Goal: Register for event/course

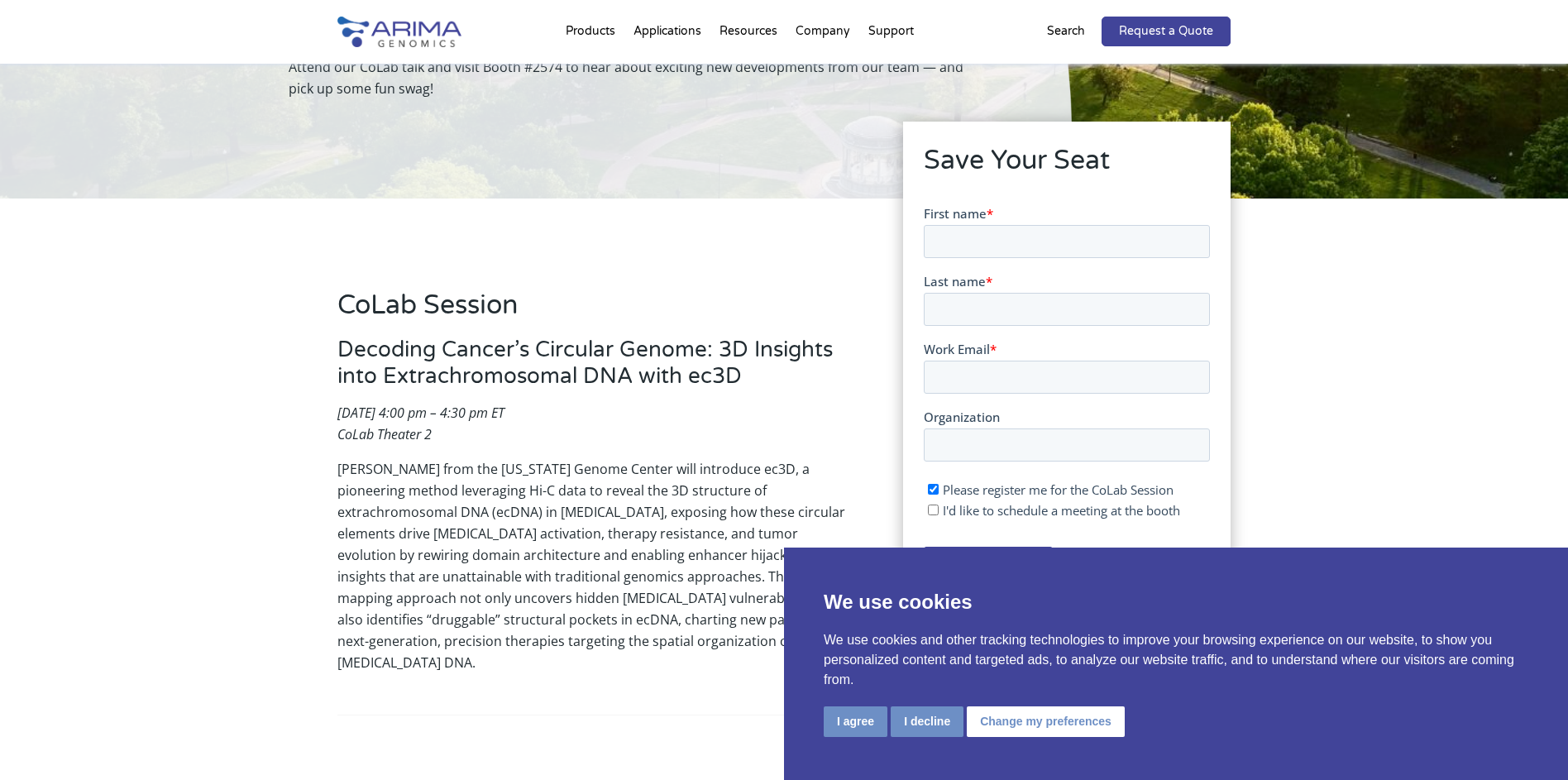
scroll to position [199, 0]
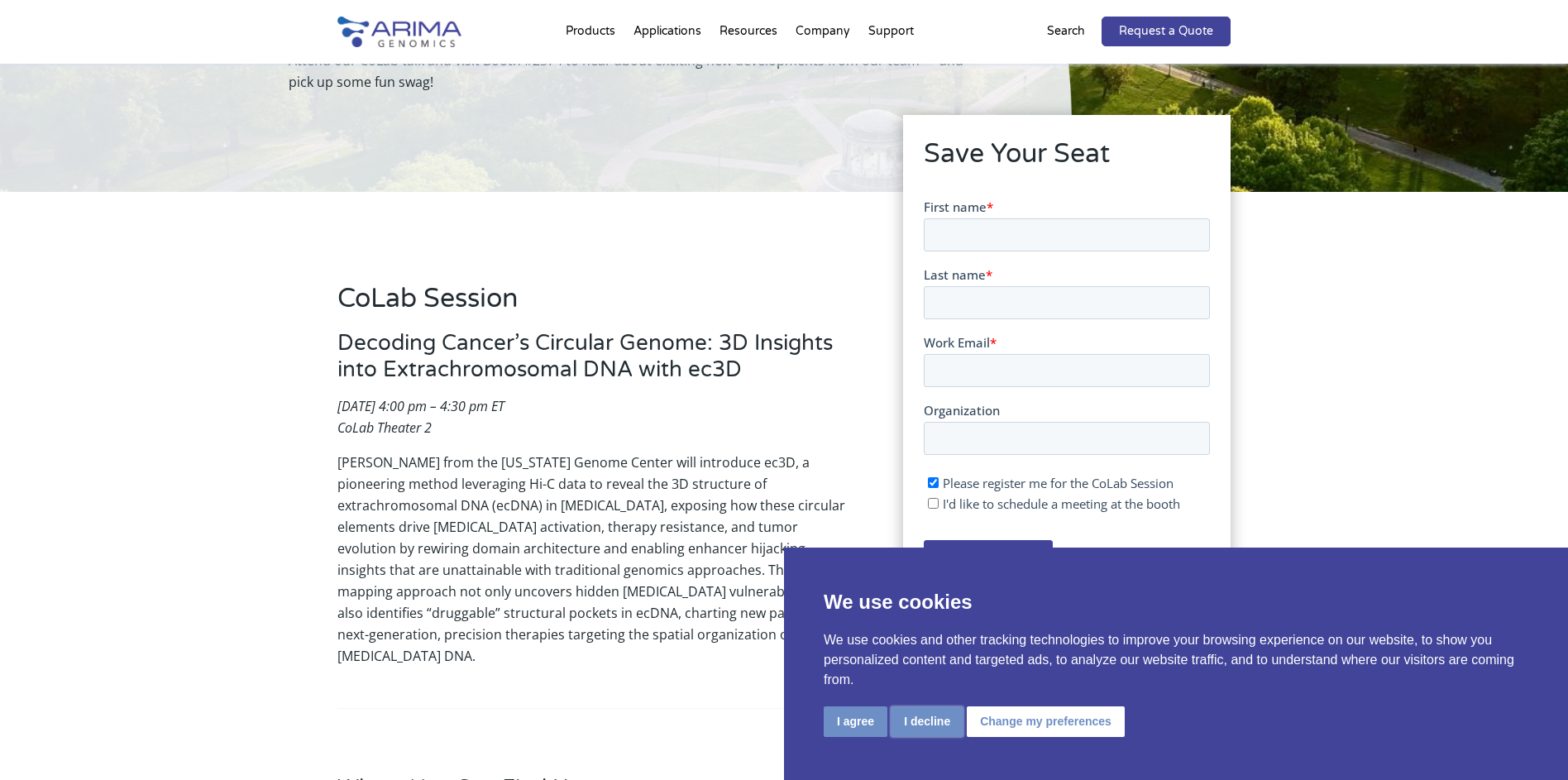
click at [931, 721] on button "I decline" at bounding box center [927, 721] width 73 height 31
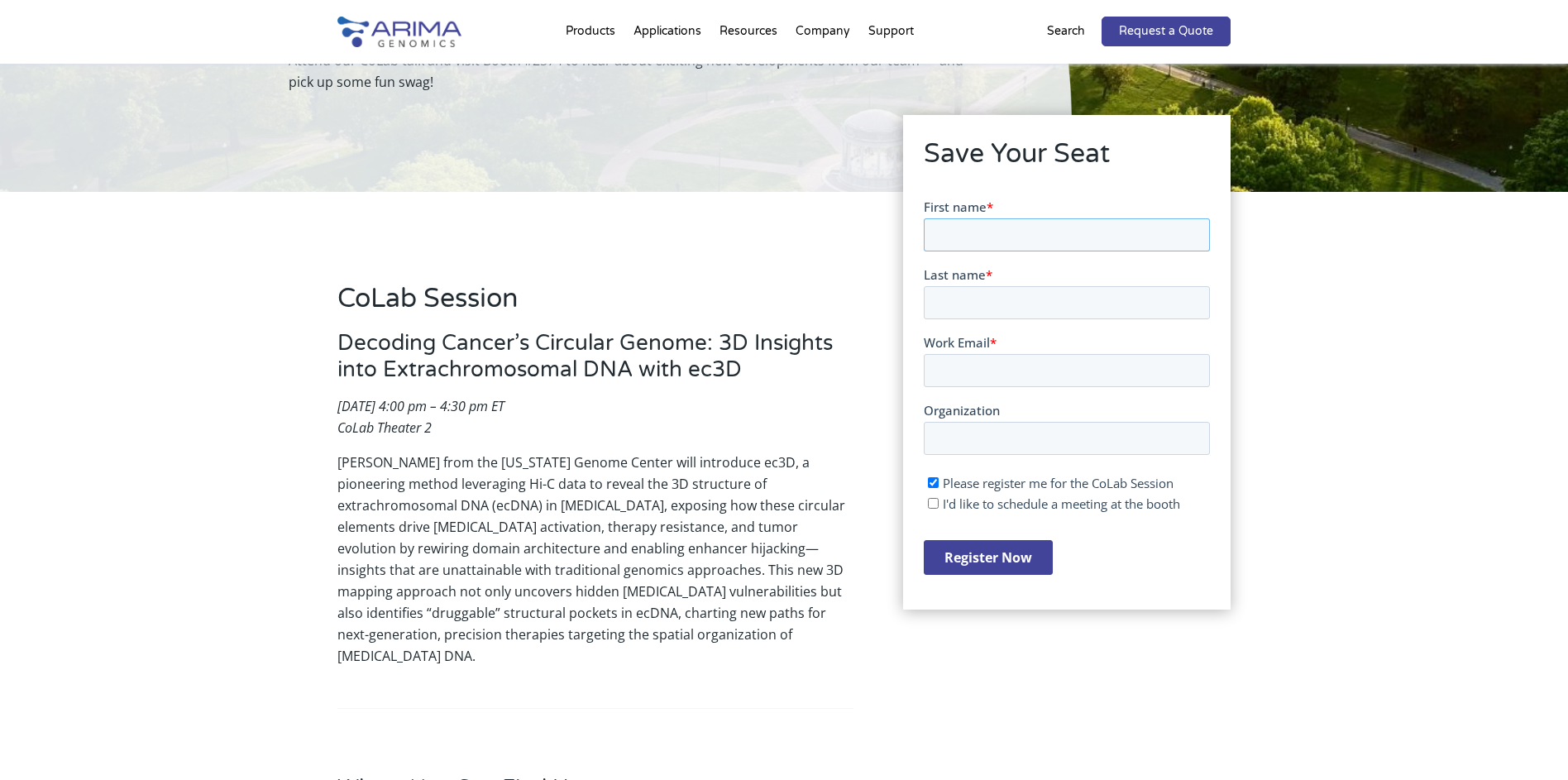
click at [975, 237] on input "First name *" at bounding box center [1066, 234] width 286 height 33
type input "Mohsen"
click at [1036, 279] on label "Last name *" at bounding box center [1066, 274] width 286 height 17
click at [1036, 286] on input "Last name *" at bounding box center [1066, 301] width 286 height 33
click at [997, 294] on input "Last name *" at bounding box center [1066, 301] width 286 height 33
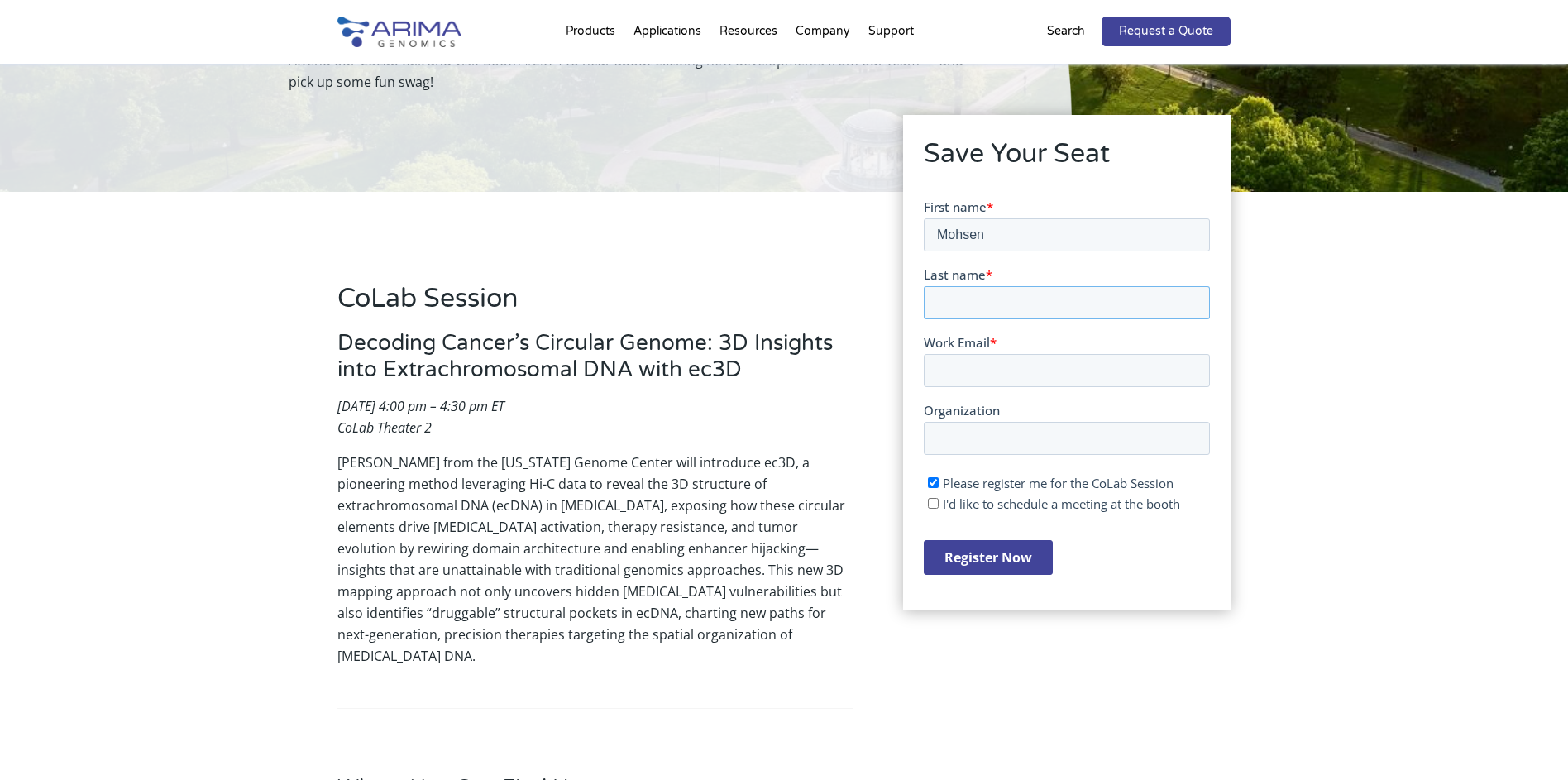
type input "Mhadhbi"
click at [1014, 368] on input "Work Email *" at bounding box center [1066, 369] width 286 height 33
type input "[EMAIL_ADDRESS][DOMAIN_NAME]"
click at [998, 443] on input "Organization" at bounding box center [1066, 437] width 286 height 33
type input "National Institute of Research and Physicochemical Analysis"
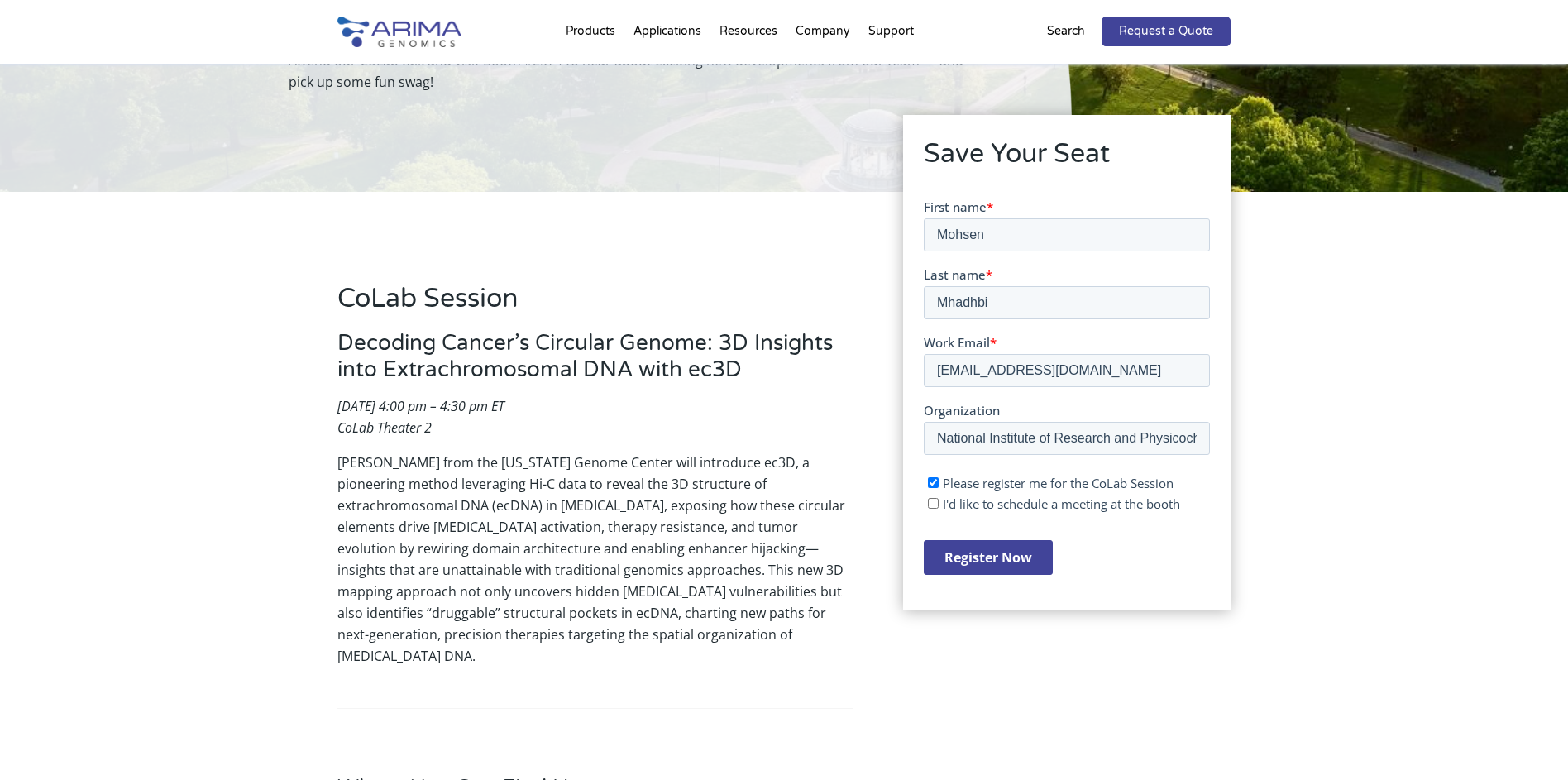
click at [925, 500] on ul "Please register me for the CoLab Session I'd like to schedule a meeting at the …" at bounding box center [1066, 490] width 286 height 42
click at [1010, 568] on input "Register Now" at bounding box center [987, 556] width 129 height 35
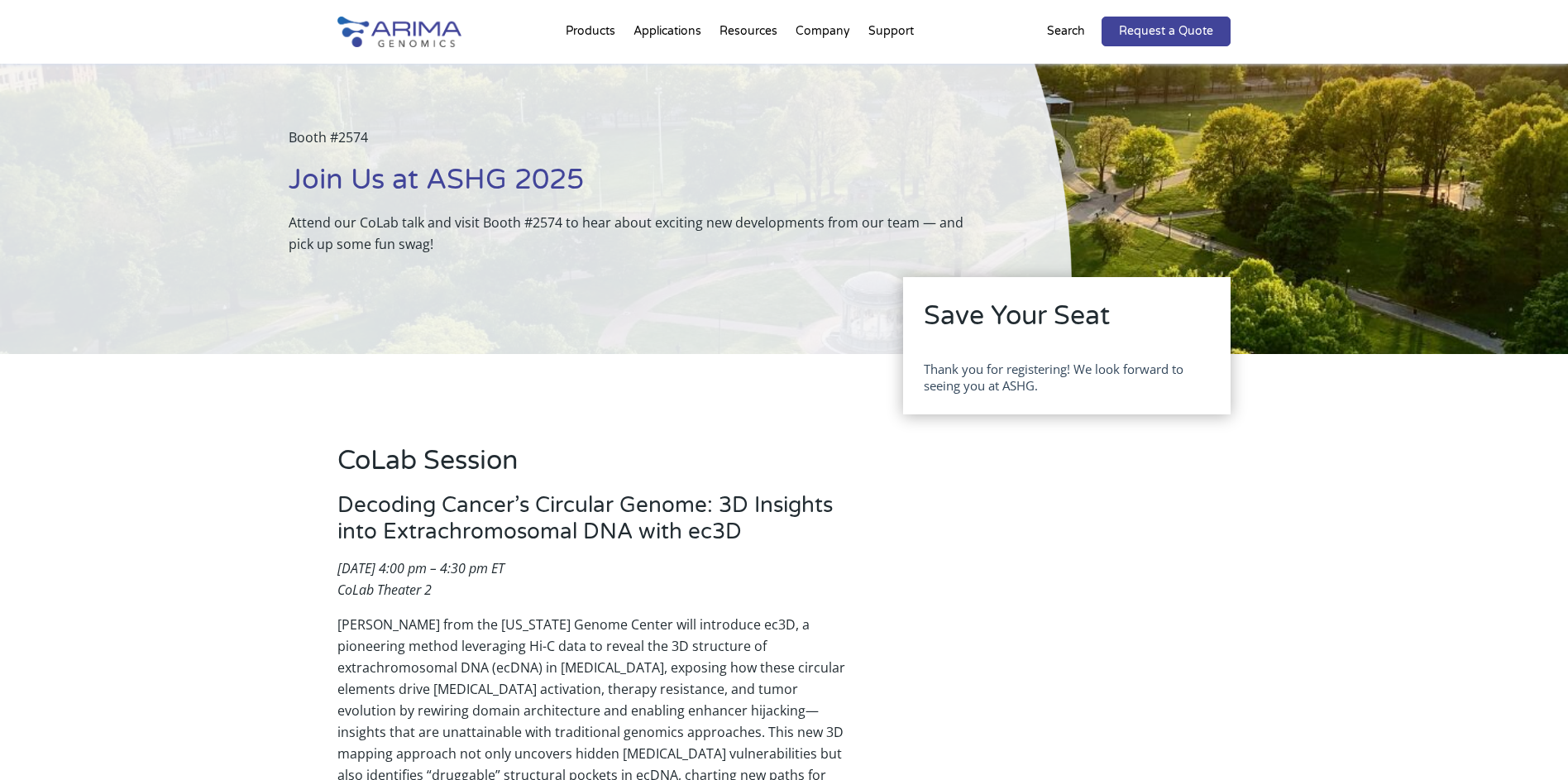
scroll to position [0, 0]
